Goal: Communication & Community: Connect with others

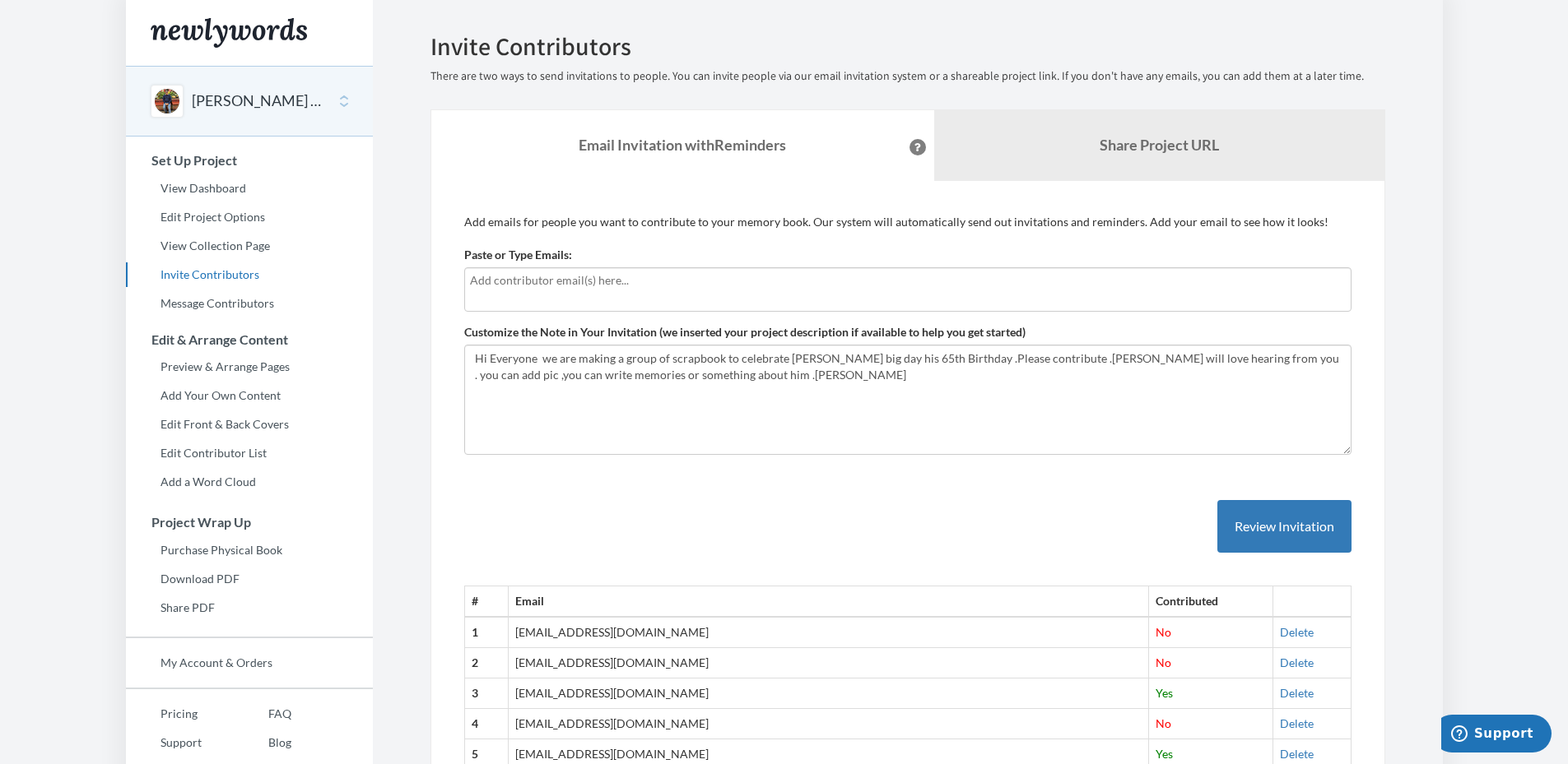
click at [500, 282] on input "text" at bounding box center [908, 280] width 875 height 18
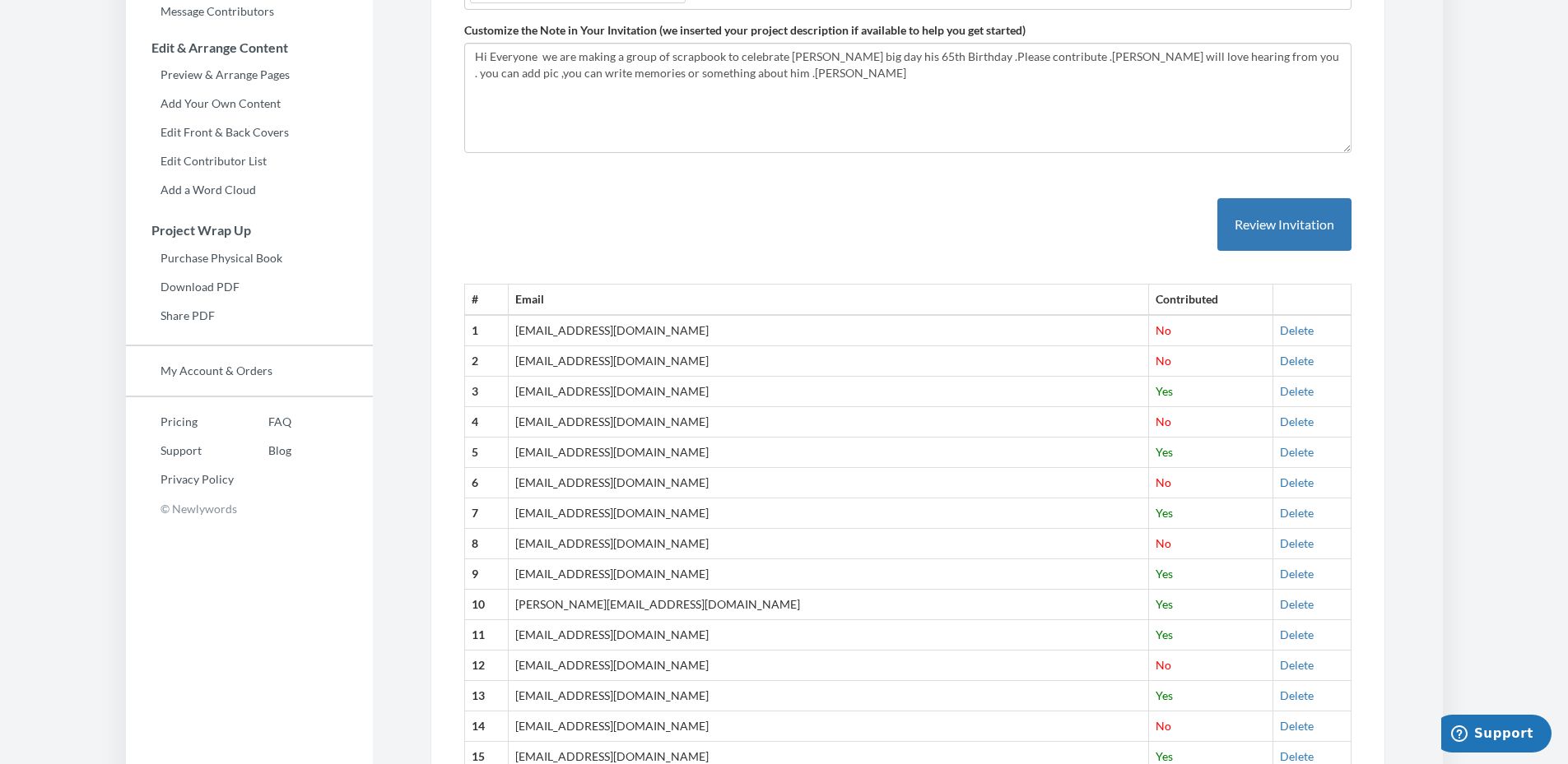
scroll to position [329, 0]
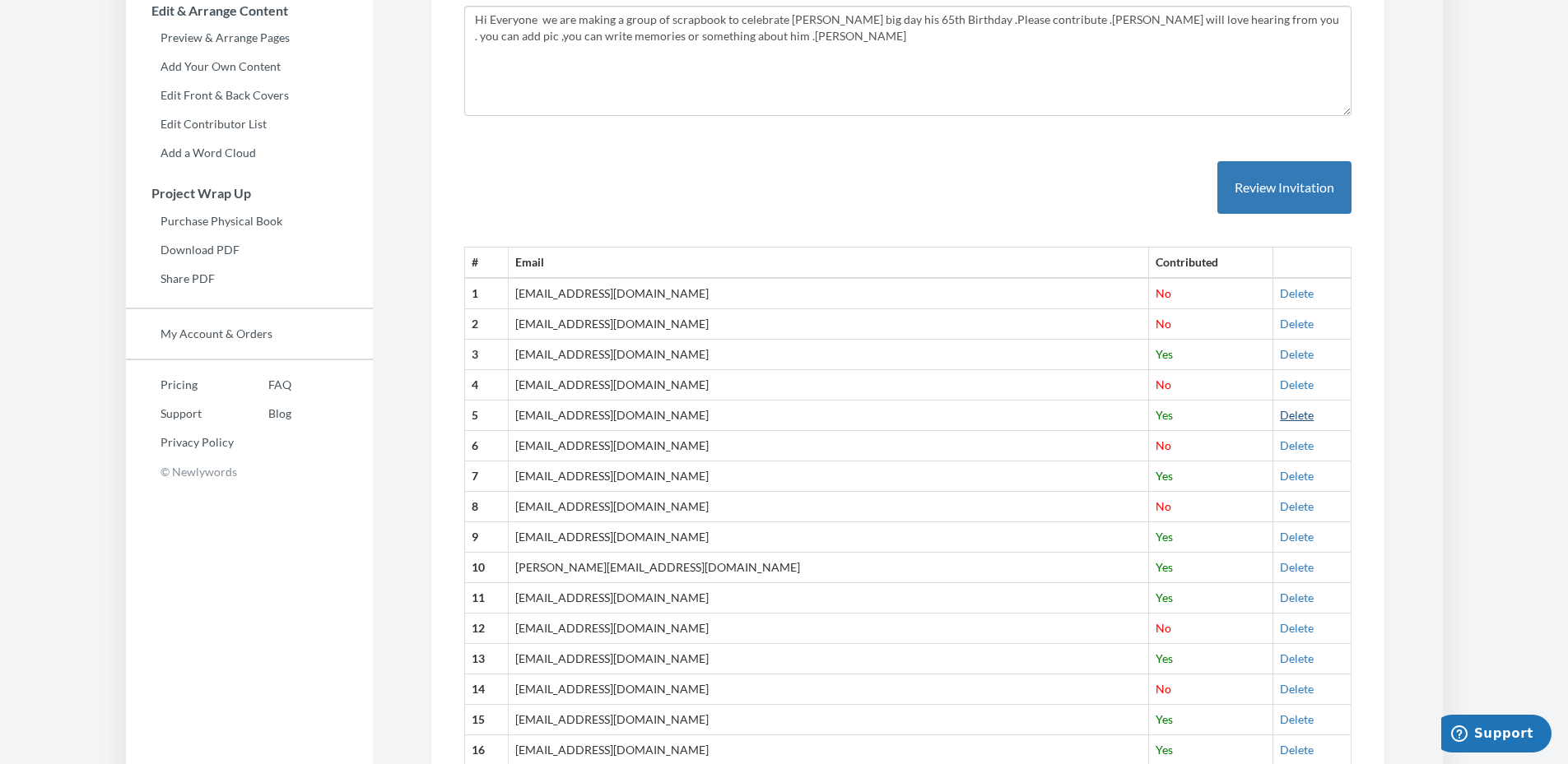
type input "[PERSON_NAME][EMAIL_ADDRESS][PERSON_NAME][DOMAIN_NAME]"
click at [1280, 418] on link "Delete" at bounding box center [1297, 415] width 34 height 14
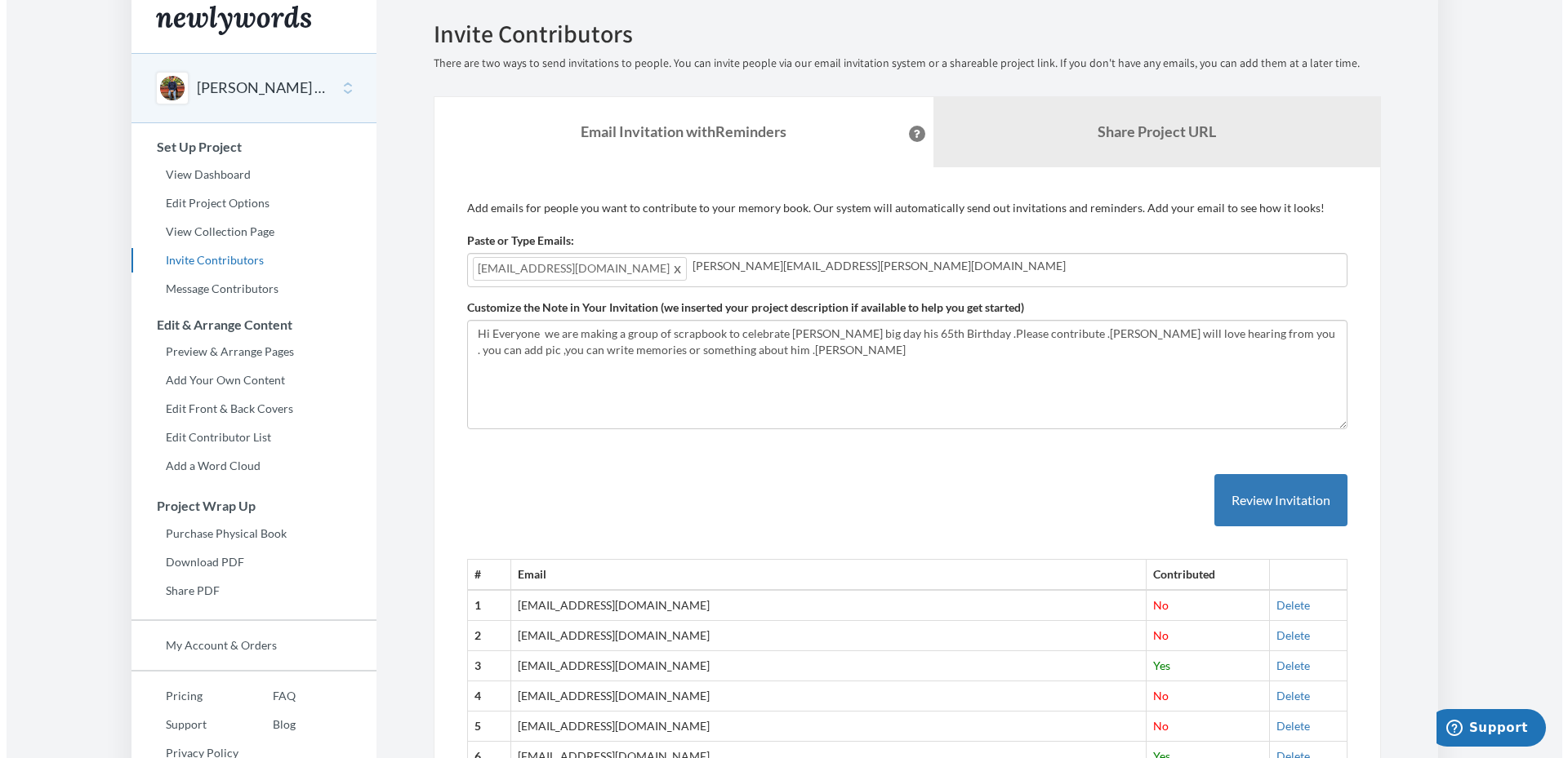
scroll to position [3, 0]
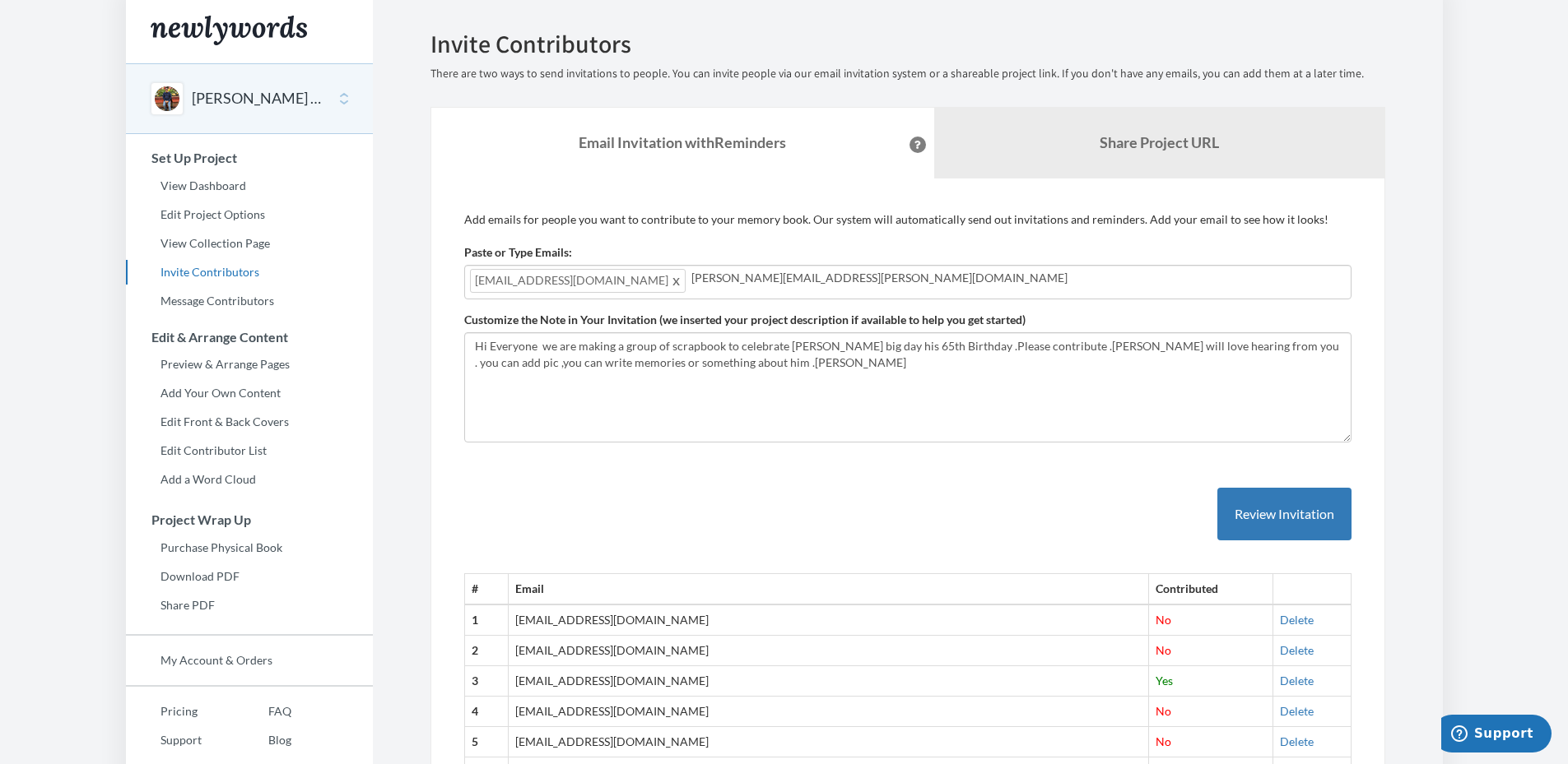
click at [801, 275] on input "[PERSON_NAME][EMAIL_ADDRESS][PERSON_NAME][DOMAIN_NAME]" at bounding box center [1018, 278] width 654 height 18
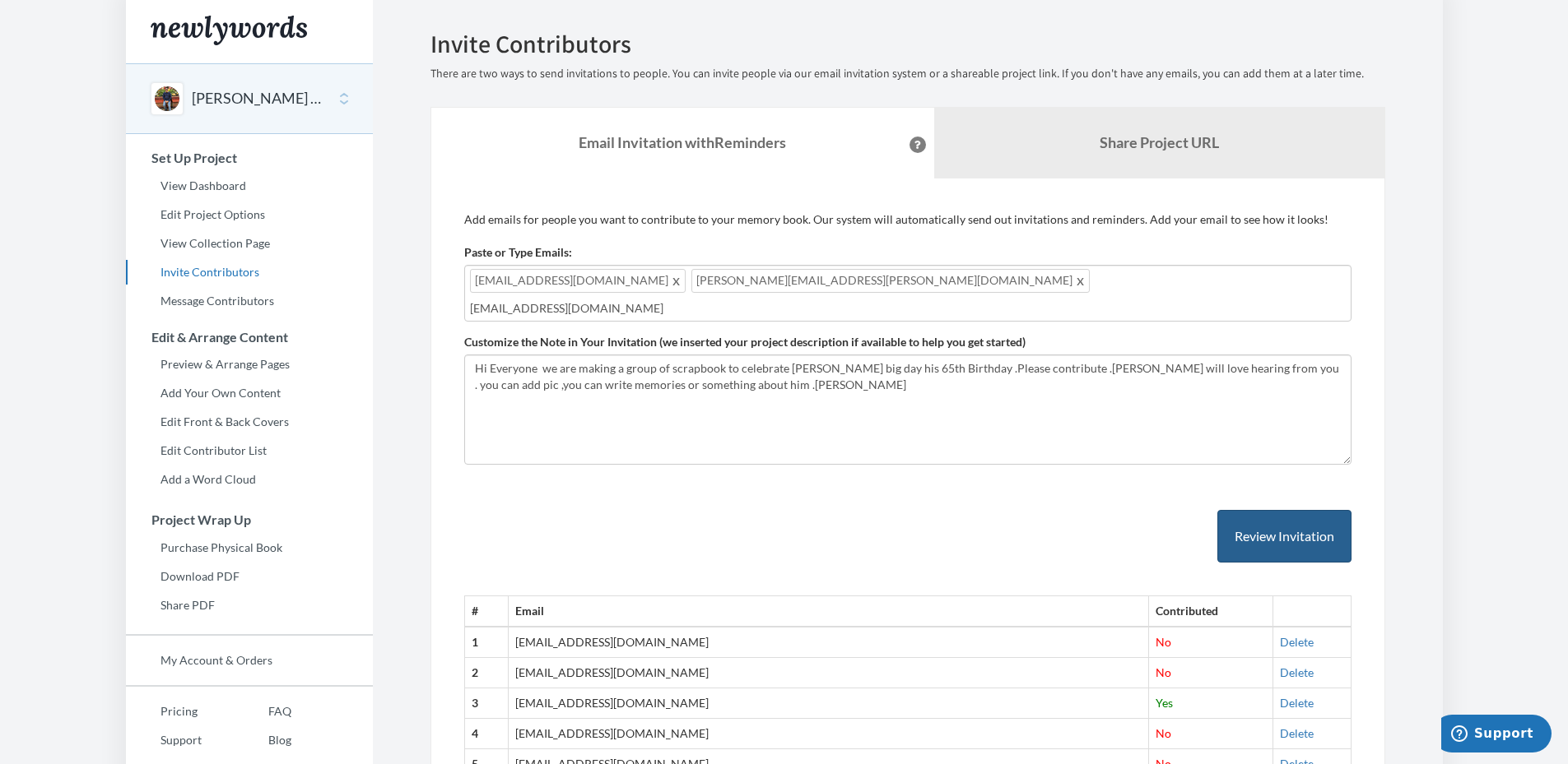
type input "[EMAIL_ADDRESS][DOMAIN_NAME]"
click at [1298, 522] on button "Review Invitation" at bounding box center [1284, 537] width 134 height 54
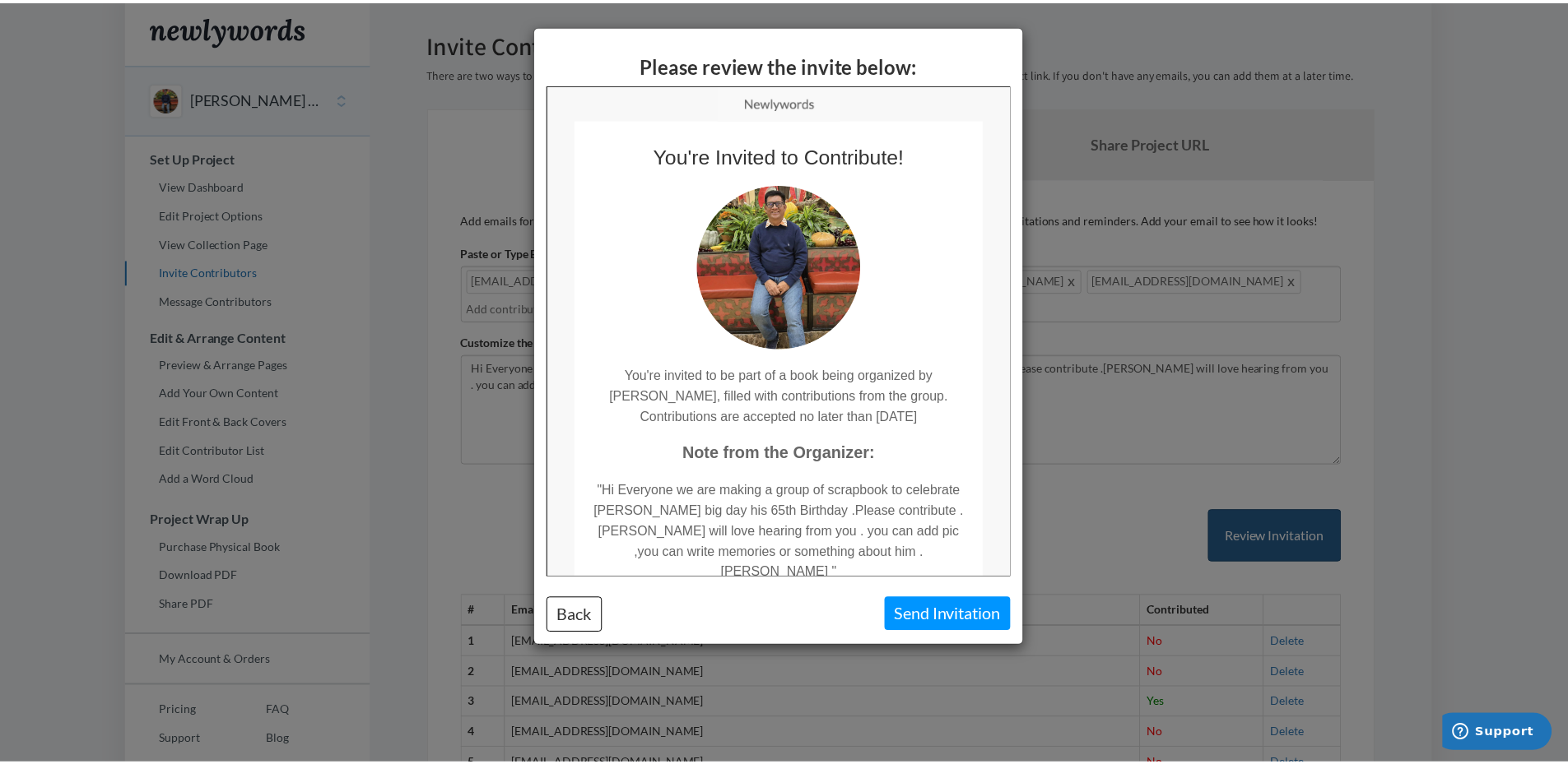
scroll to position [0, 0]
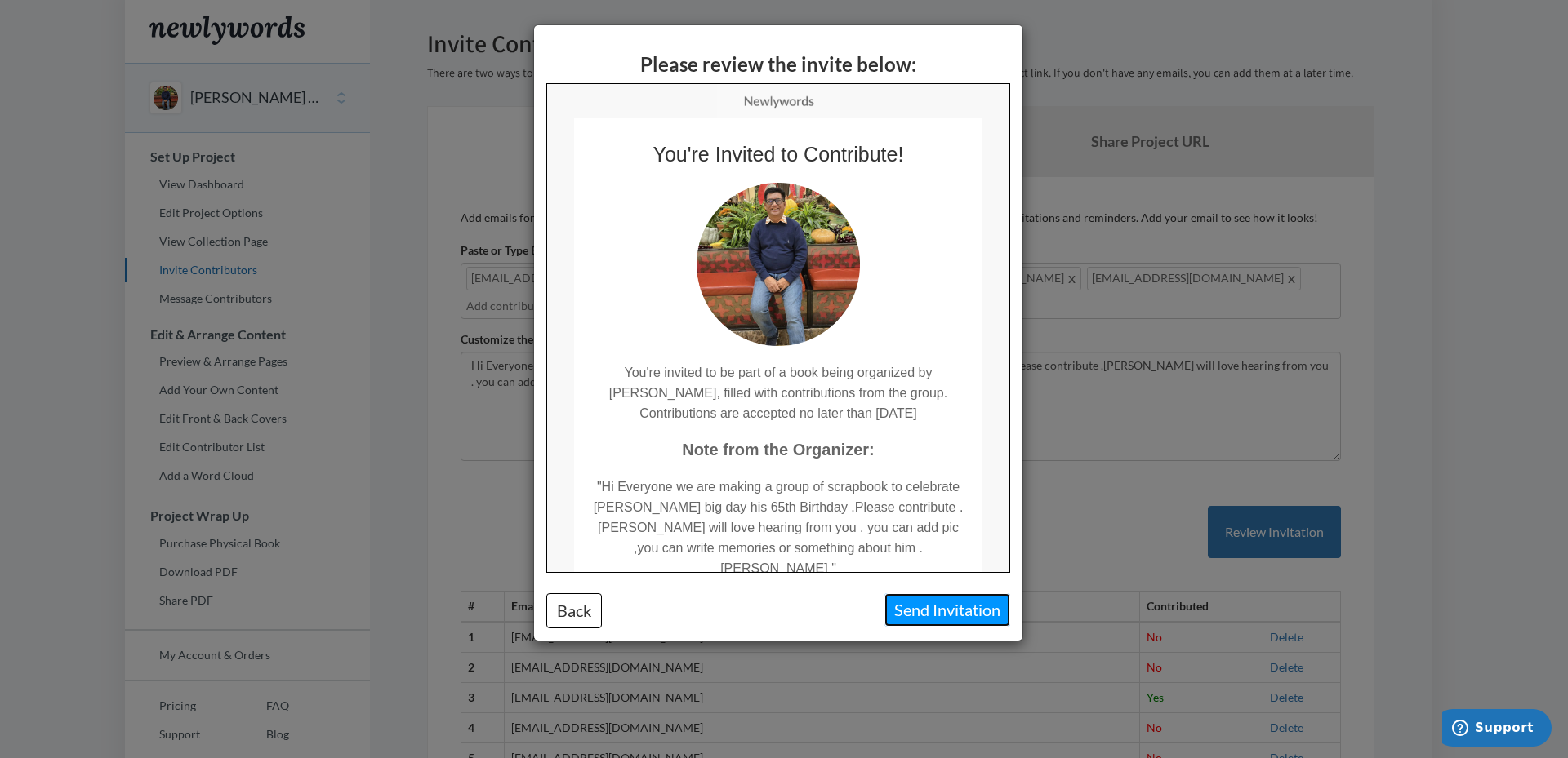
click at [930, 610] on button "Send Invitation" at bounding box center [947, 611] width 126 height 34
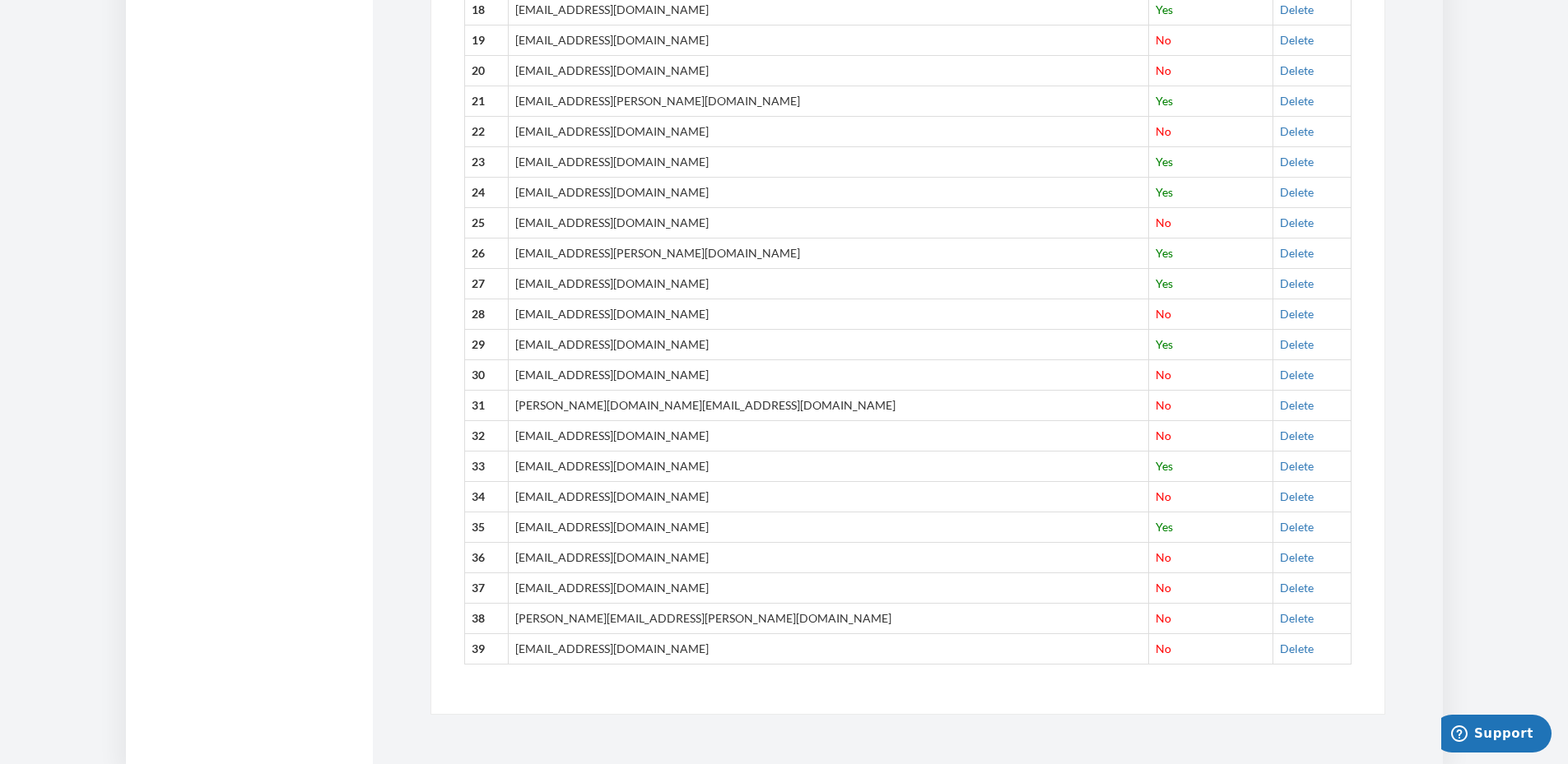
scroll to position [1244, 0]
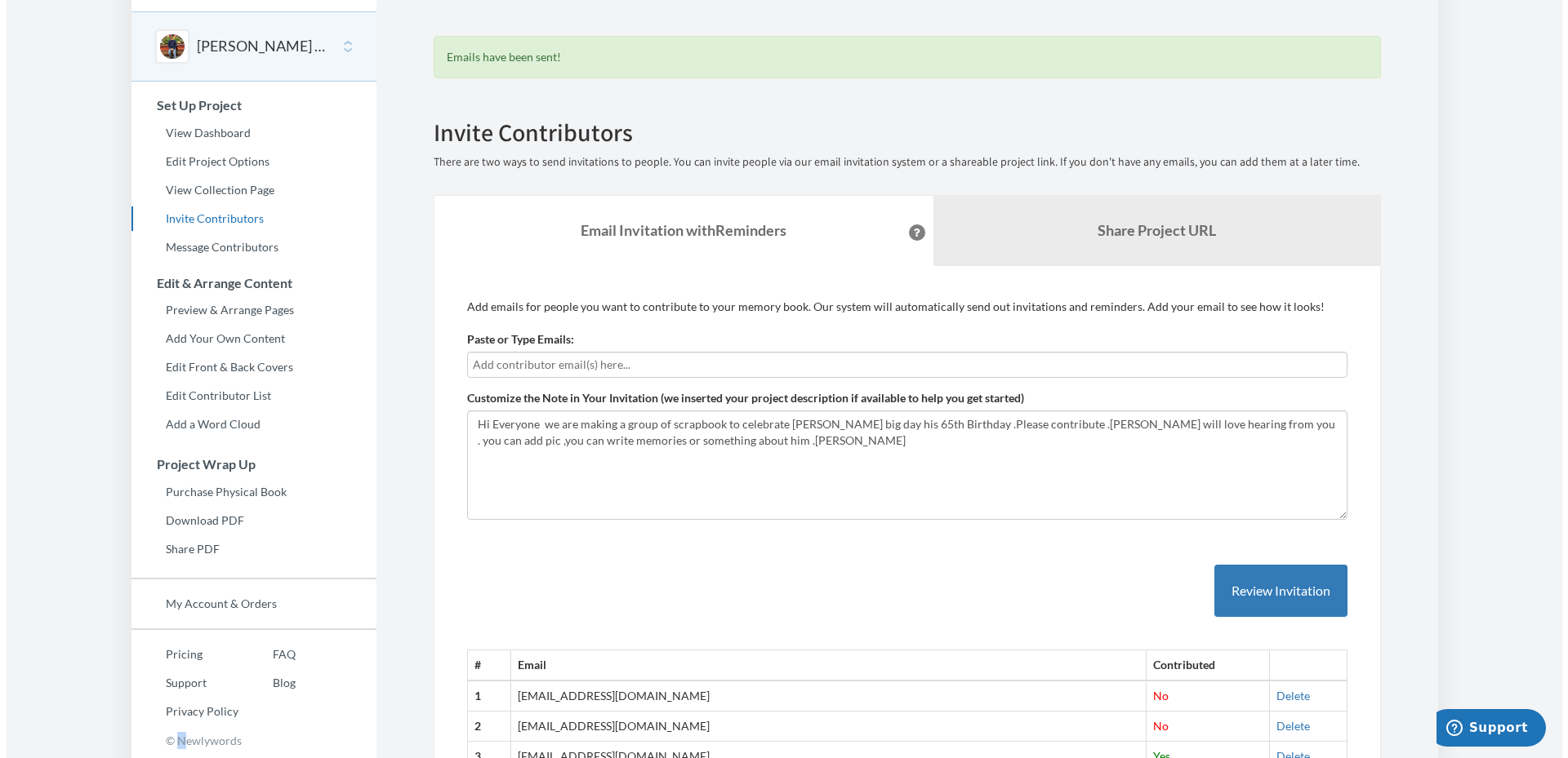
scroll to position [20, 0]
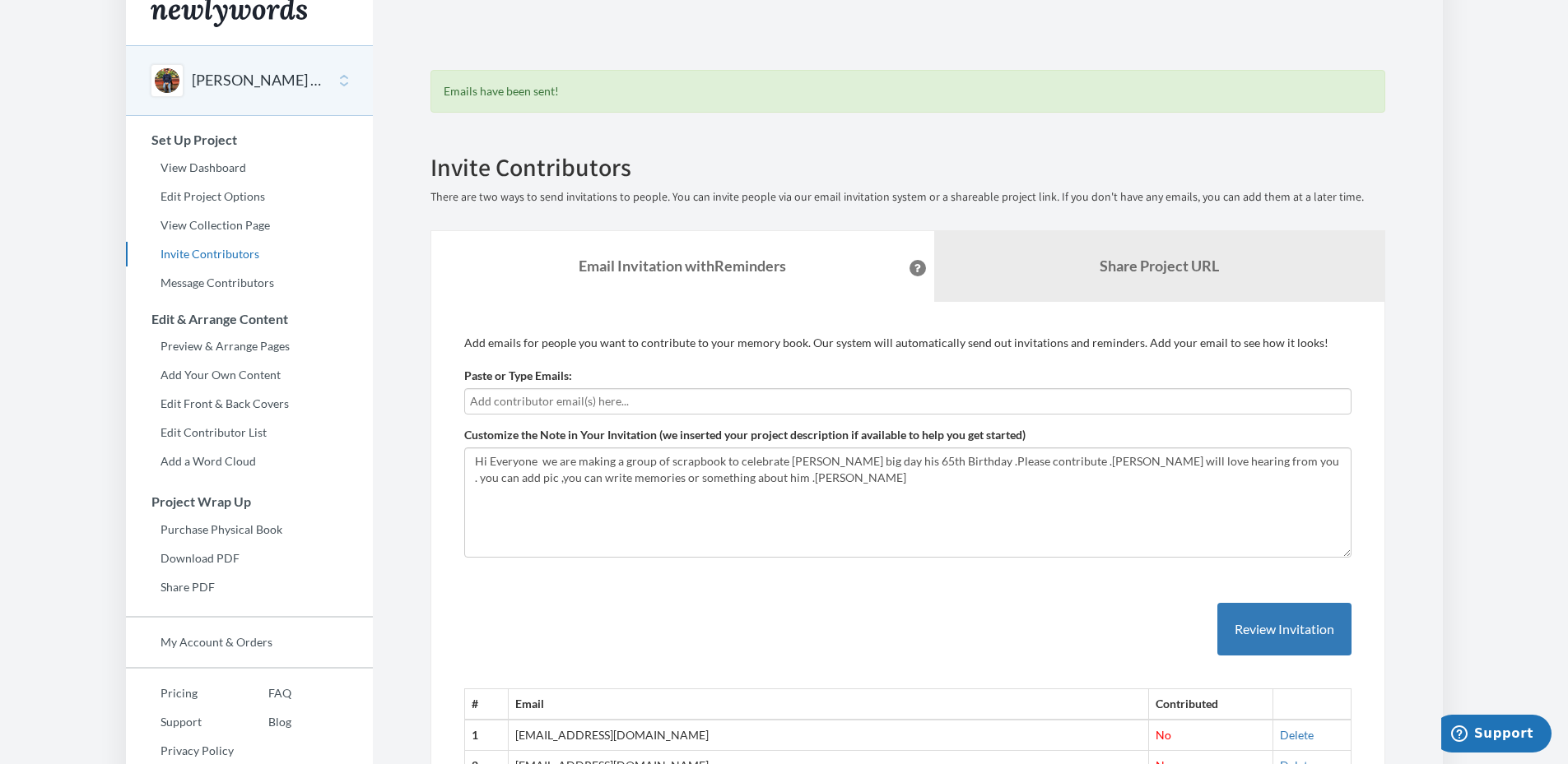
click at [507, 407] on input "text" at bounding box center [908, 402] width 875 height 18
type input "[EMAIL_ADDRESS][DOMAIN_NAME]"
click at [1285, 638] on button "Review Invitation" at bounding box center [1284, 630] width 134 height 54
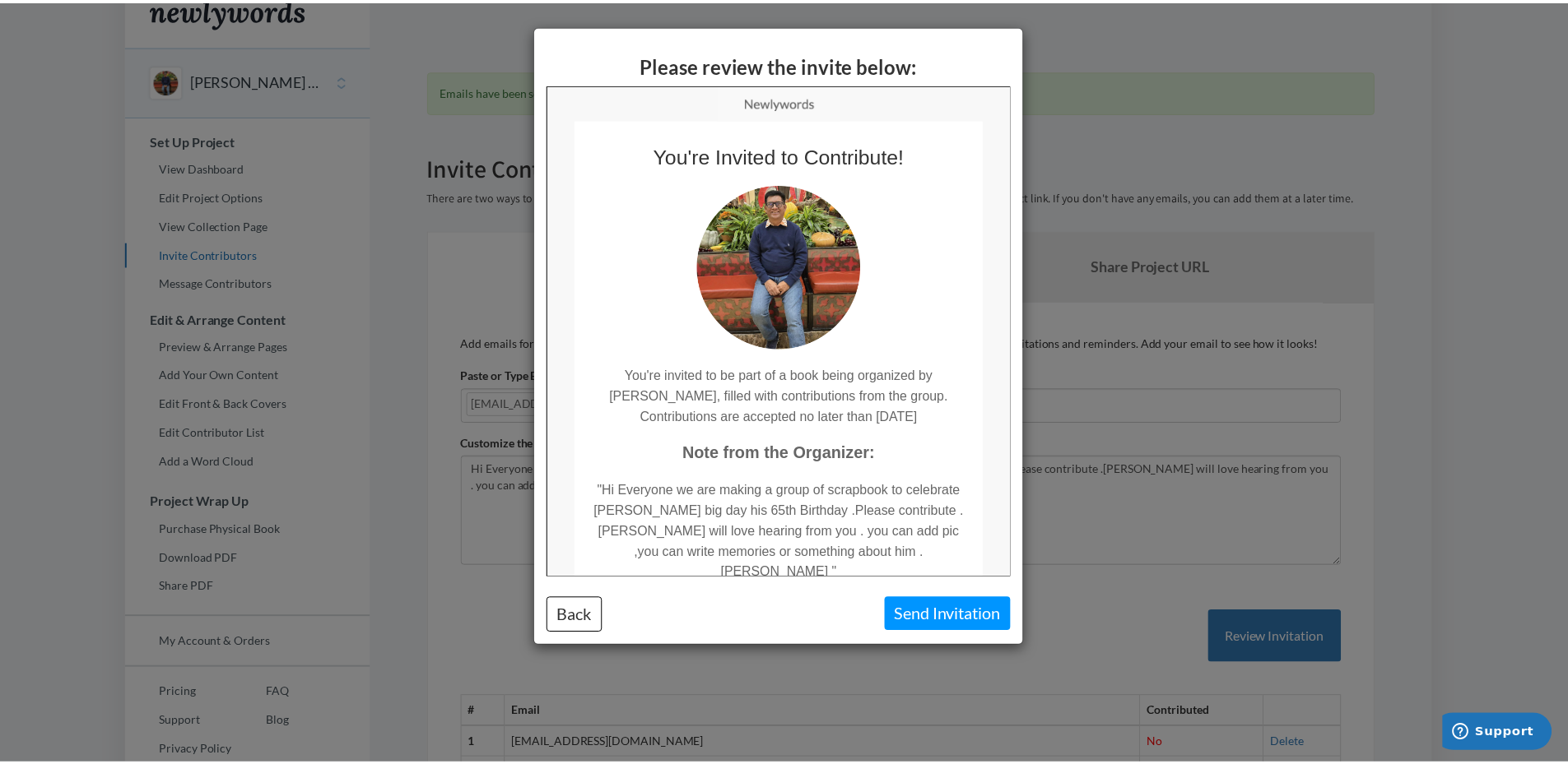
scroll to position [0, 0]
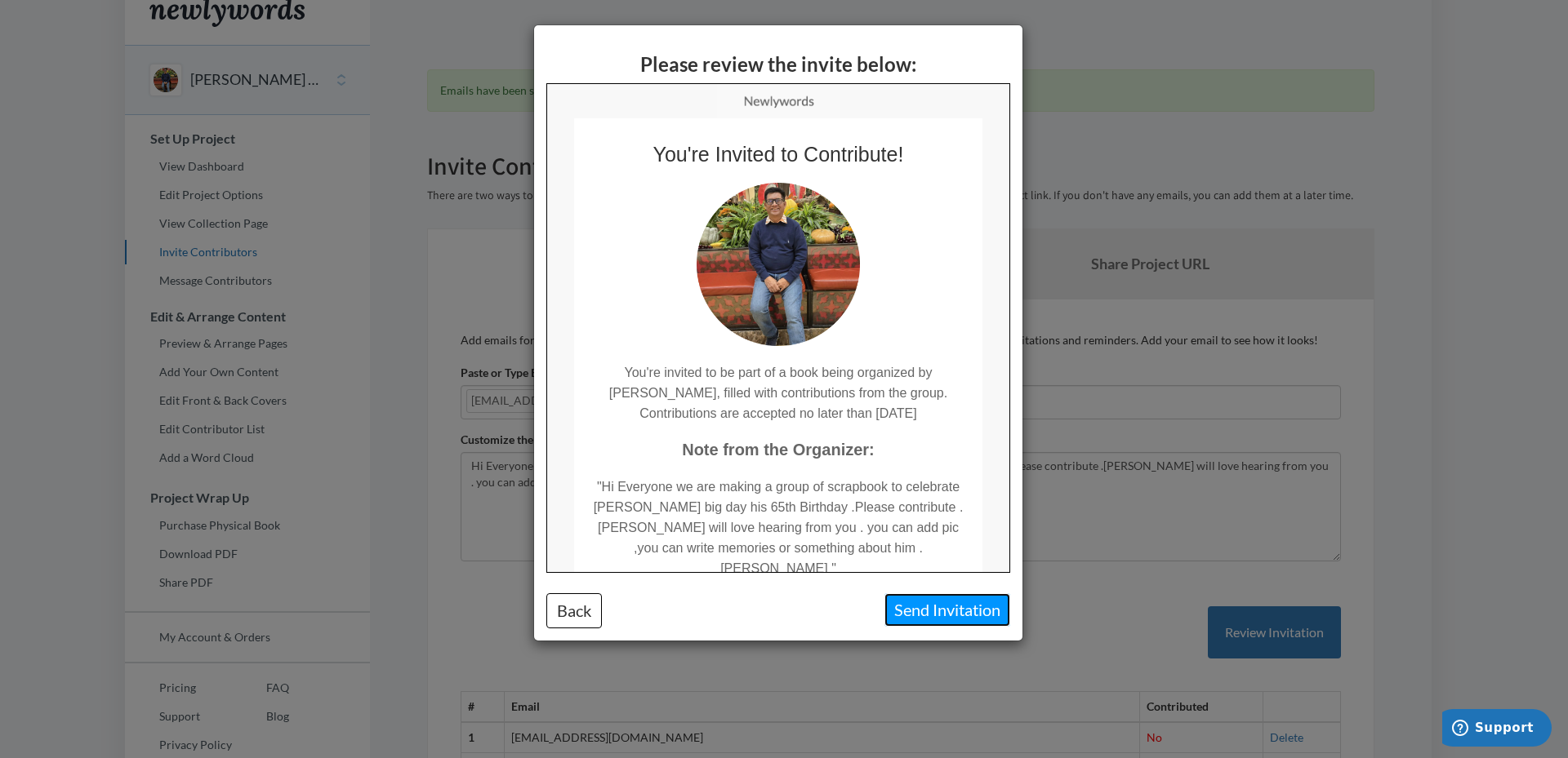
click at [940, 608] on button "Send Invitation" at bounding box center [947, 611] width 126 height 34
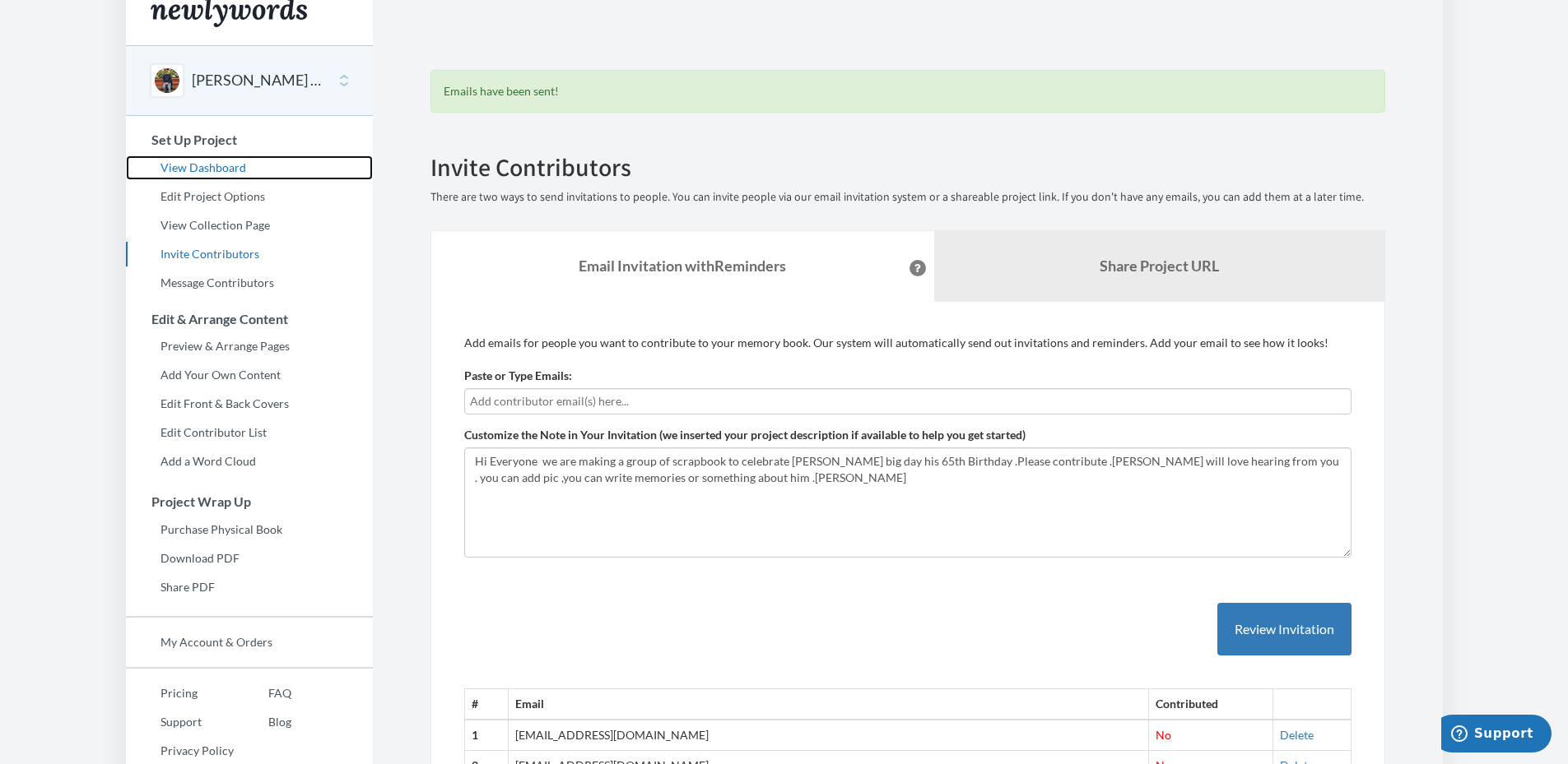
click at [209, 164] on link "View Dashboard" at bounding box center [250, 168] width 247 height 25
